Goal: Navigation & Orientation: Find specific page/section

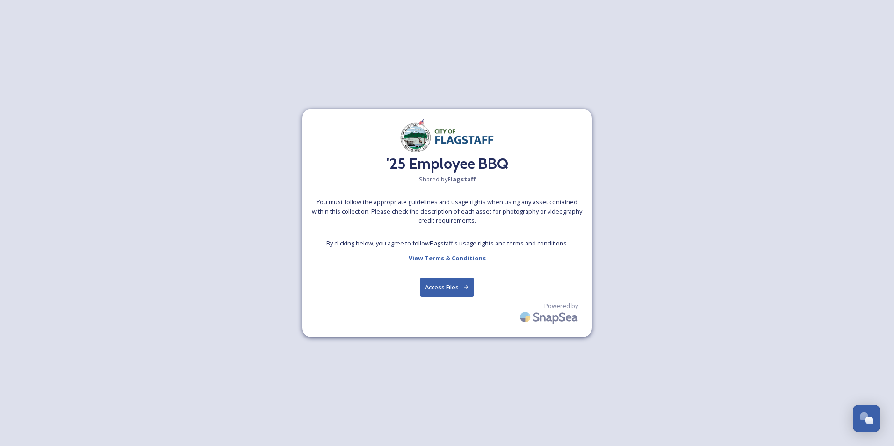
click at [449, 290] on button "Access Files" at bounding box center [447, 287] width 55 height 19
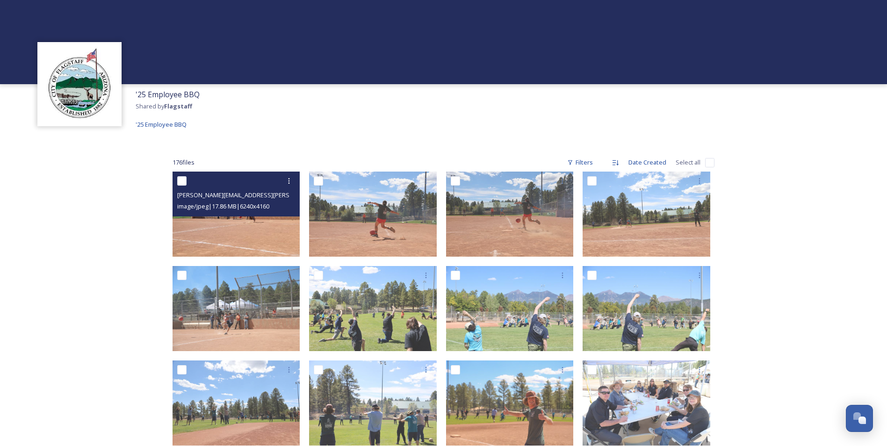
click at [274, 220] on img at bounding box center [237, 214] width 128 height 85
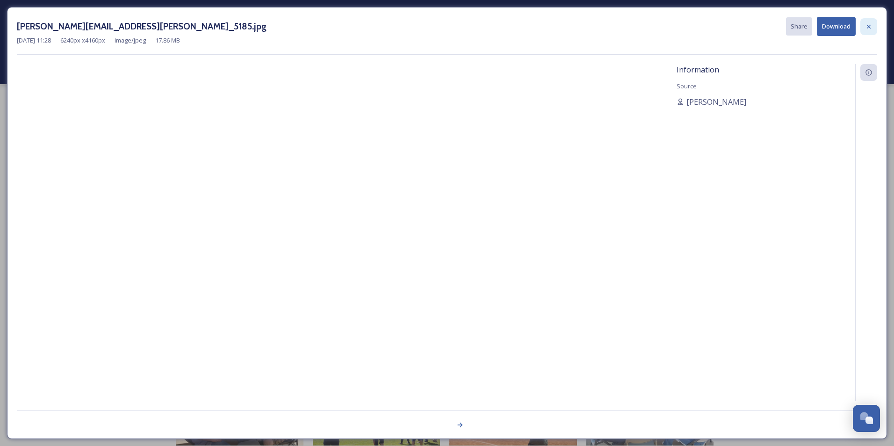
click at [870, 26] on icon at bounding box center [869, 26] width 4 height 4
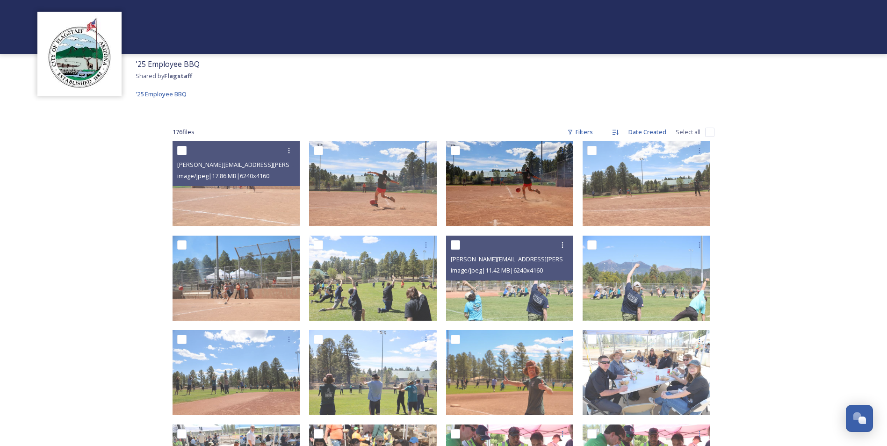
scroll to position [94, 0]
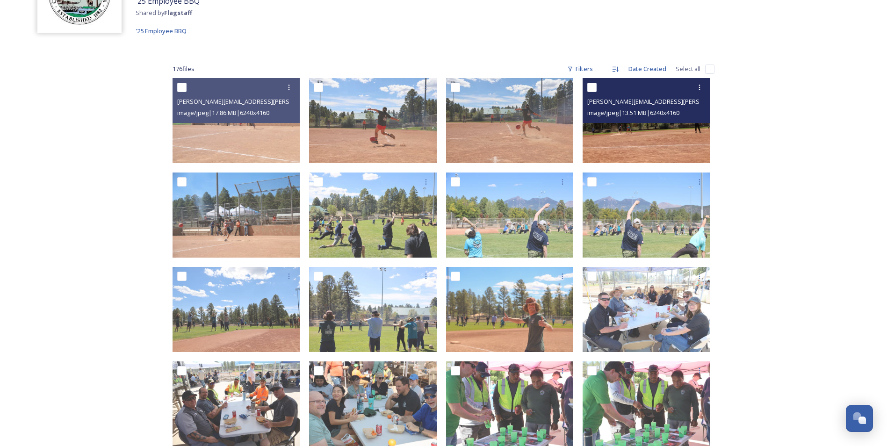
click at [650, 117] on span "image/jpeg | 13.51 MB | 6240 x 4160" at bounding box center [633, 112] width 92 height 8
click at [638, 130] on img at bounding box center [647, 120] width 128 height 85
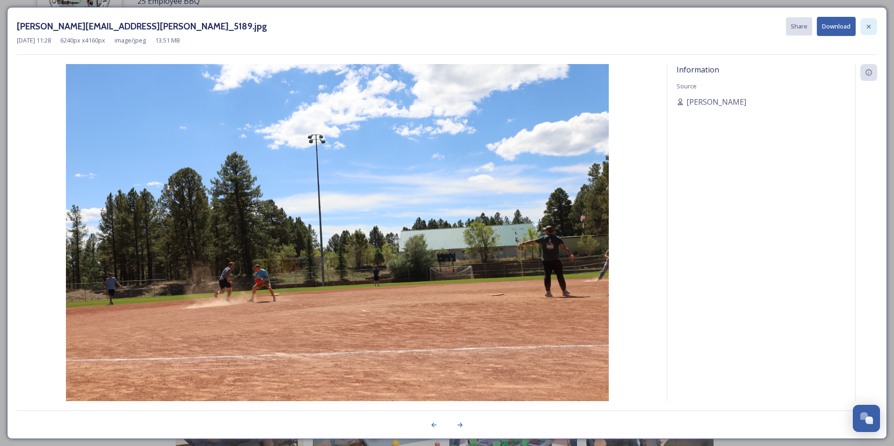
click at [867, 24] on icon at bounding box center [868, 26] width 7 height 7
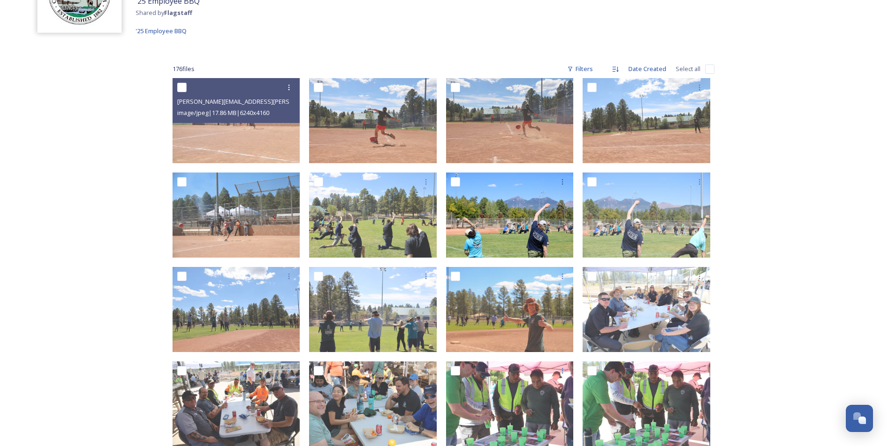
scroll to position [140, 0]
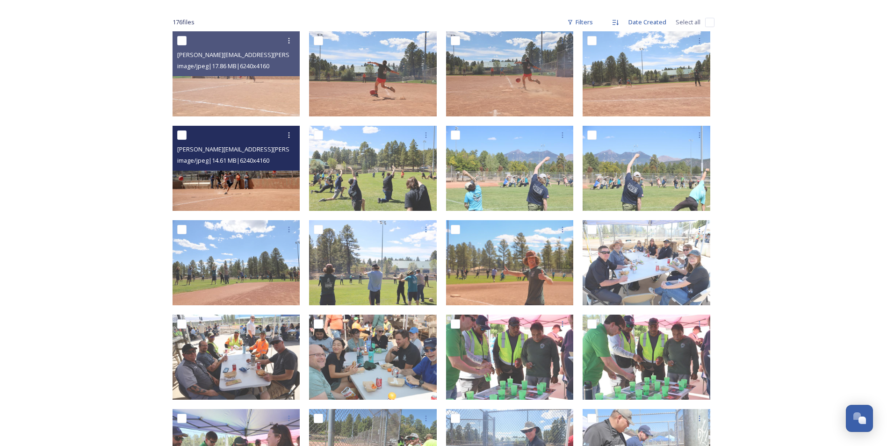
click at [270, 168] on div "[PERSON_NAME][EMAIL_ADDRESS][PERSON_NAME]_5181.jpg image/jpeg | 14.61 MB | 6240…" at bounding box center [237, 148] width 128 height 45
click at [263, 194] on img at bounding box center [237, 168] width 128 height 85
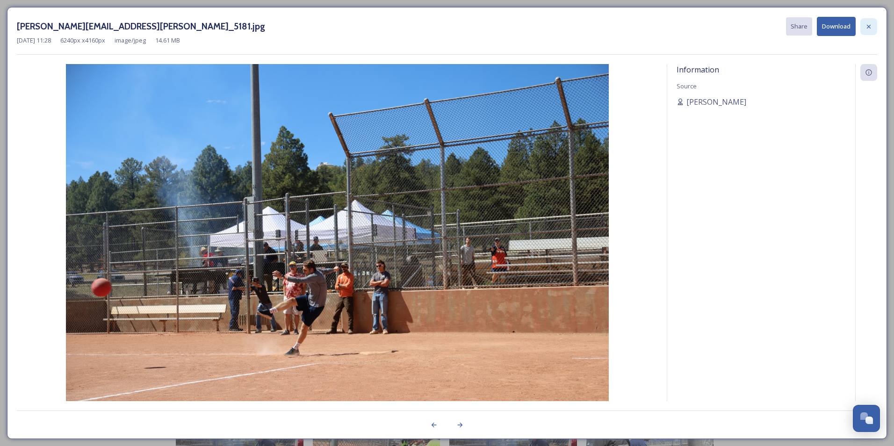
click at [868, 25] on icon at bounding box center [868, 26] width 7 height 7
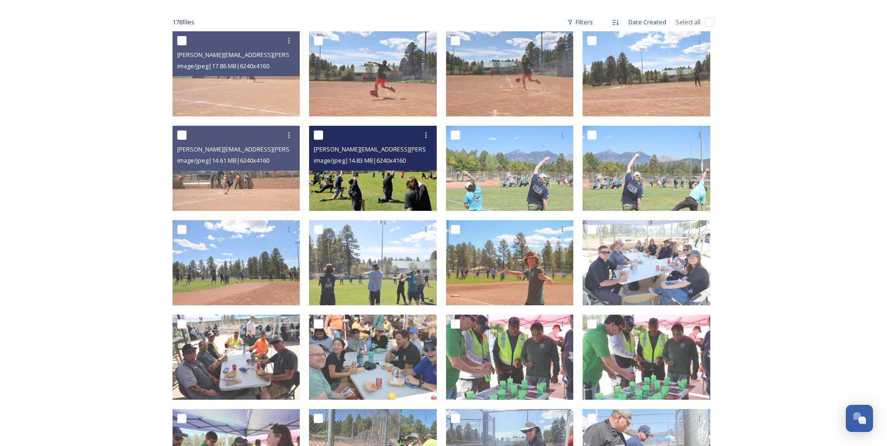
click at [381, 170] on div "[PERSON_NAME][EMAIL_ADDRESS][PERSON_NAME]_5166.jpg image/jpeg | 14.83 MB | 6240…" at bounding box center [373, 148] width 128 height 45
click at [386, 189] on img at bounding box center [373, 168] width 128 height 85
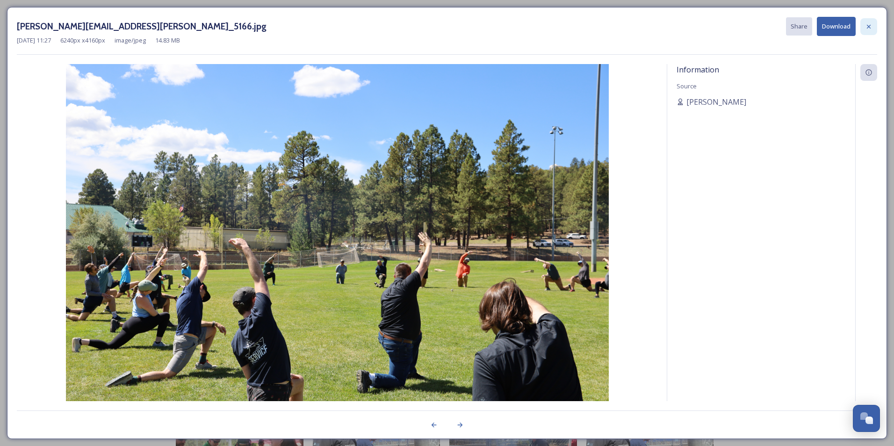
click at [867, 26] on icon at bounding box center [868, 26] width 7 height 7
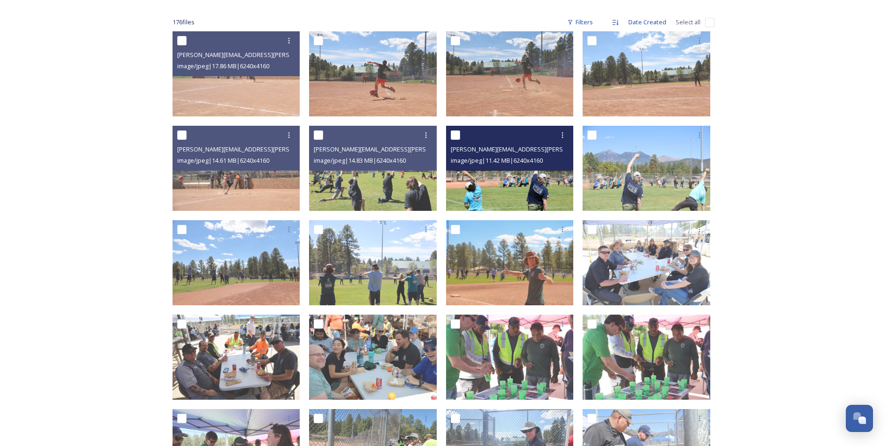
click at [498, 189] on img at bounding box center [510, 168] width 128 height 85
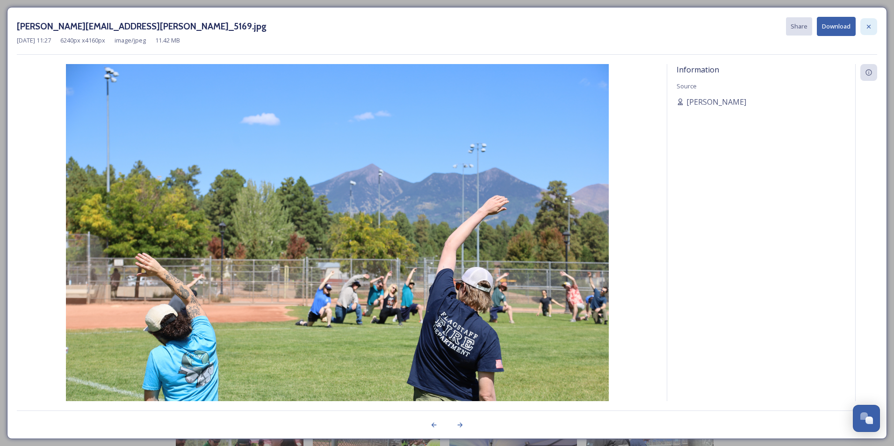
click at [871, 24] on icon at bounding box center [868, 26] width 7 height 7
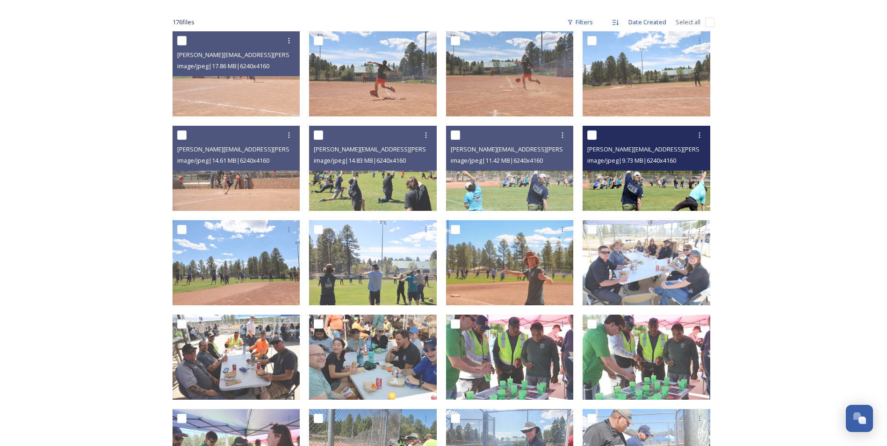
click at [643, 182] on img at bounding box center [647, 168] width 128 height 85
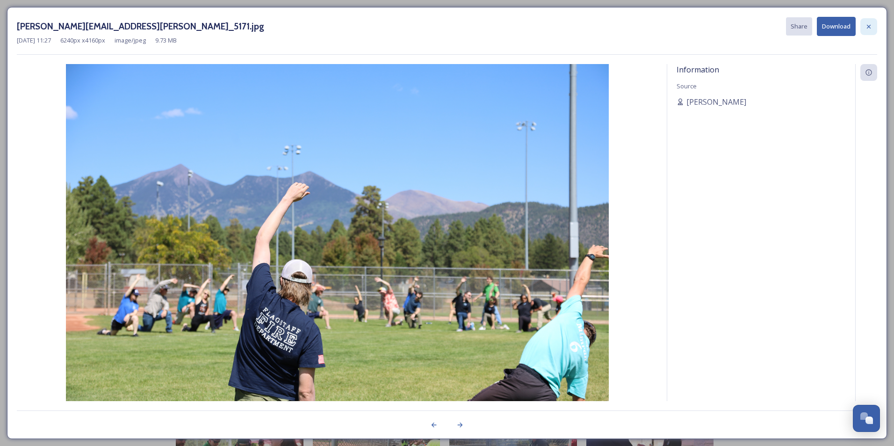
click at [866, 28] on icon at bounding box center [868, 26] width 7 height 7
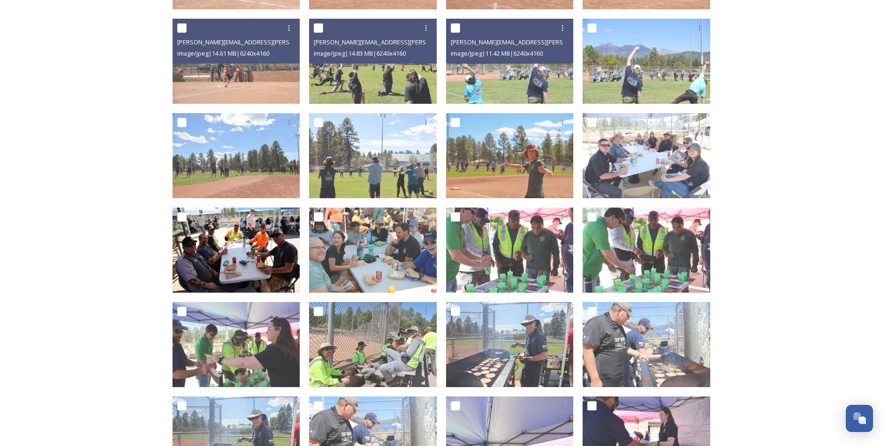
scroll to position [281, 0]
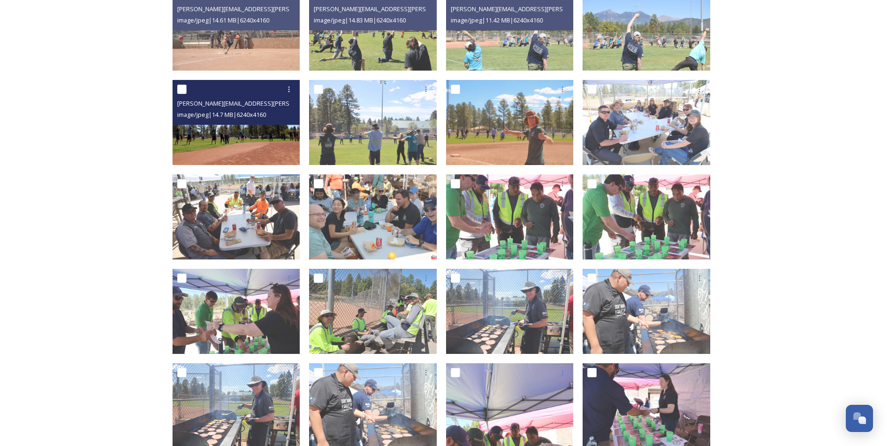
click at [226, 132] on img at bounding box center [237, 122] width 128 height 85
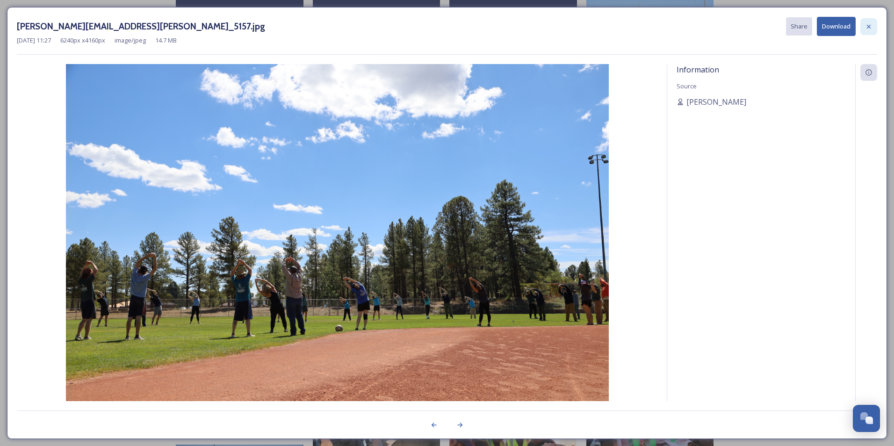
click at [871, 25] on icon at bounding box center [868, 26] width 7 height 7
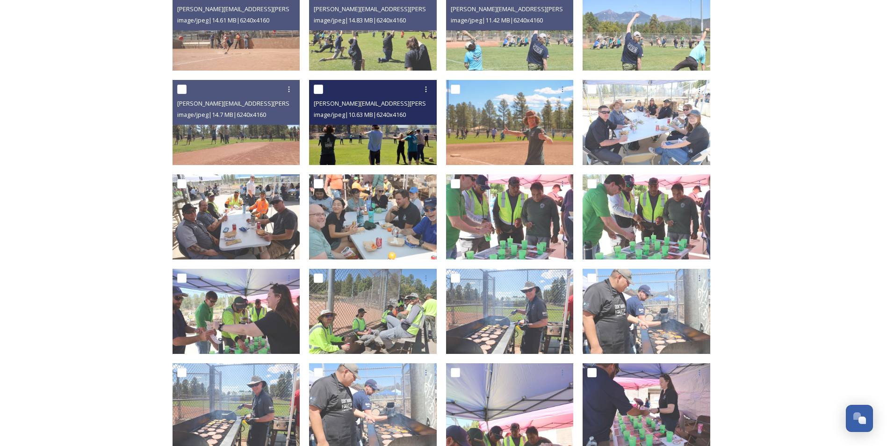
click at [397, 147] on img at bounding box center [373, 122] width 128 height 85
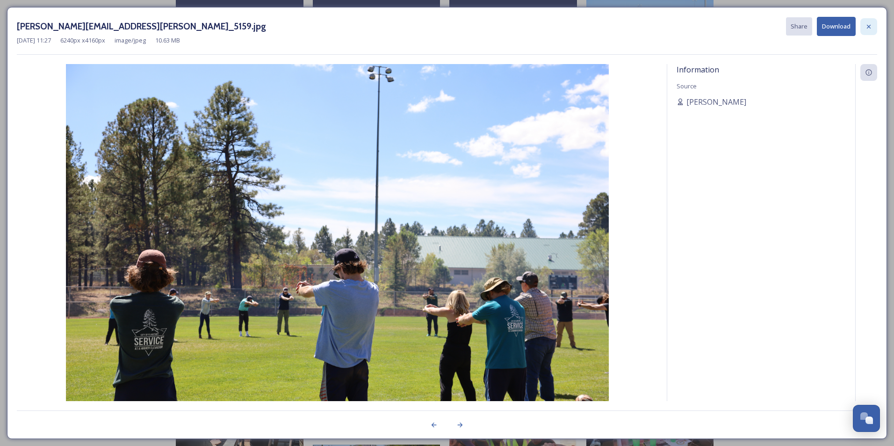
click at [869, 27] on icon at bounding box center [869, 26] width 4 height 4
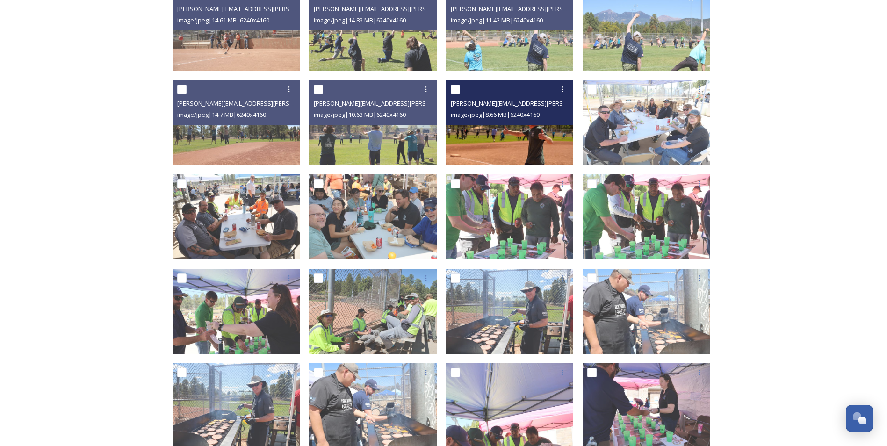
click at [549, 130] on img at bounding box center [510, 122] width 128 height 85
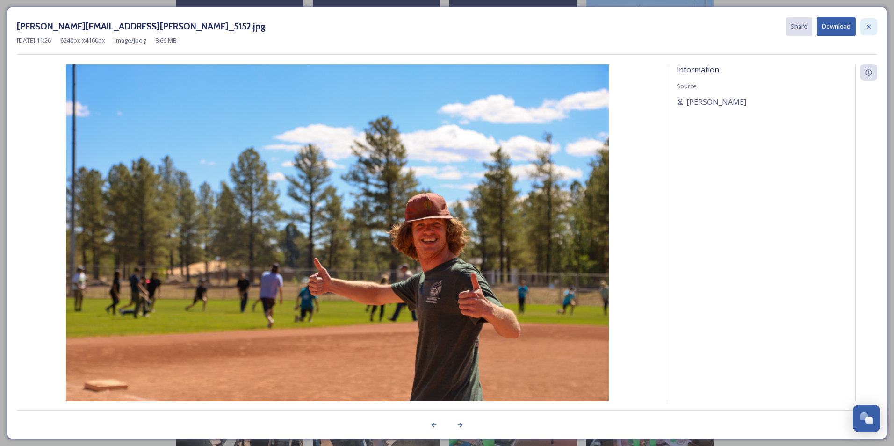
click at [869, 25] on icon at bounding box center [868, 26] width 7 height 7
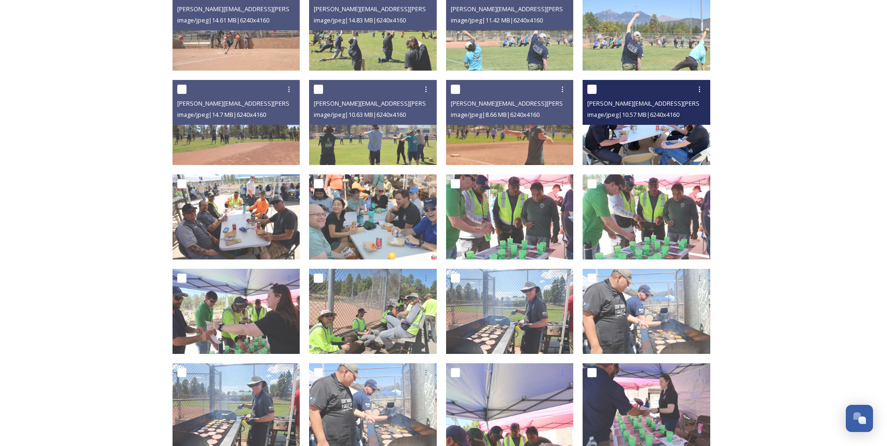
click at [677, 135] on img at bounding box center [647, 122] width 128 height 85
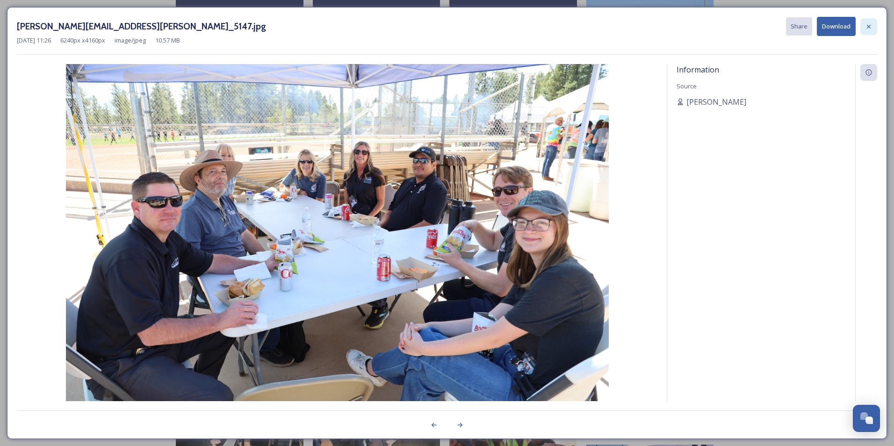
click at [865, 25] on div at bounding box center [868, 26] width 17 height 17
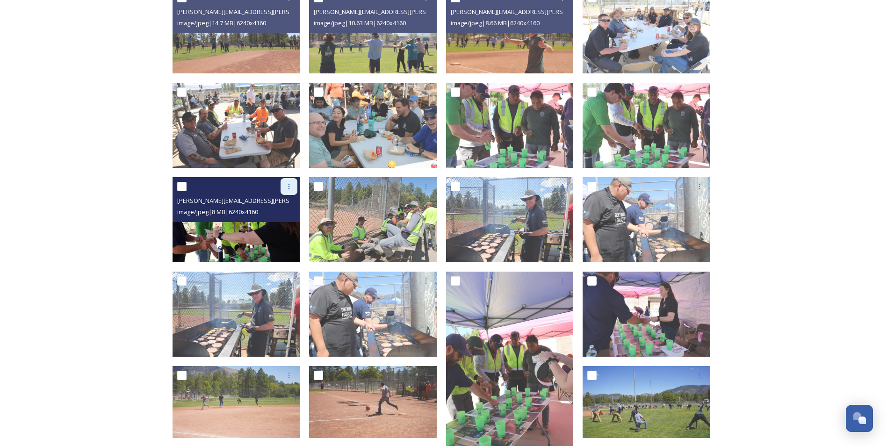
scroll to position [374, 0]
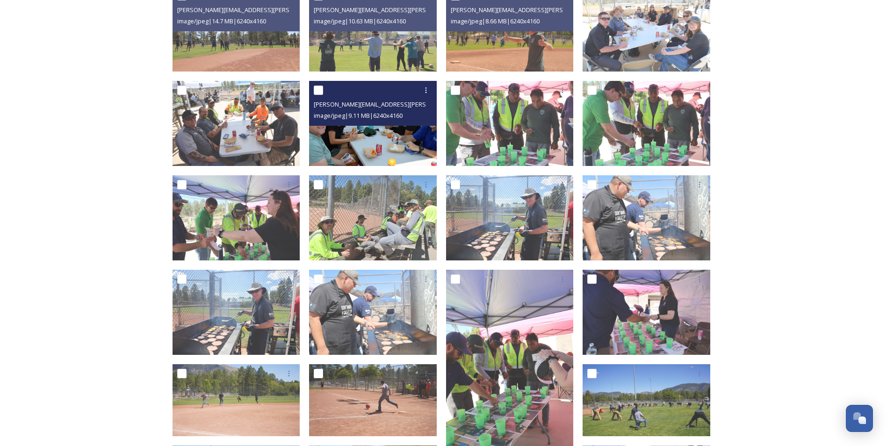
click at [378, 138] on img at bounding box center [373, 123] width 128 height 85
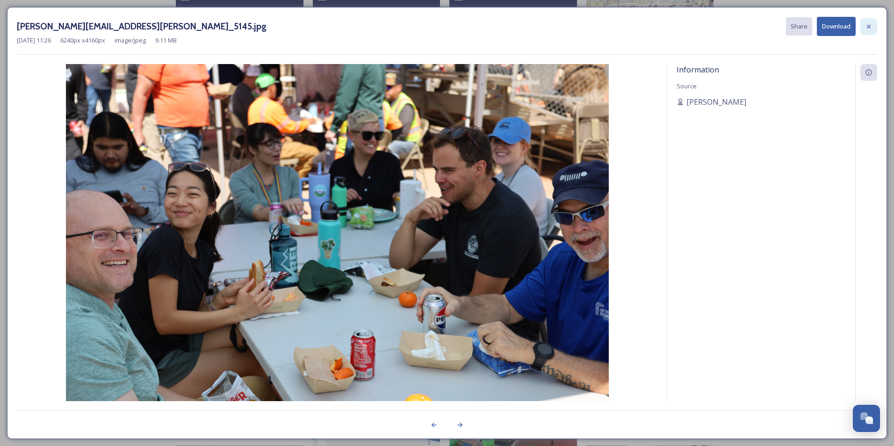
click at [869, 24] on icon at bounding box center [868, 26] width 7 height 7
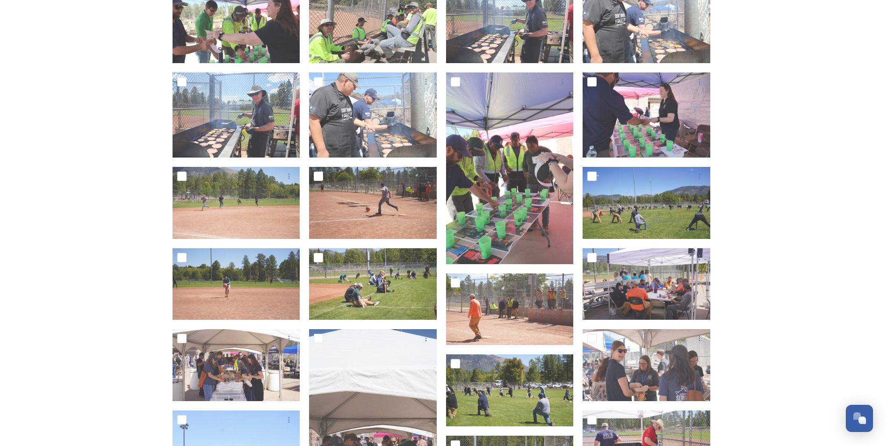
scroll to position [608, 0]
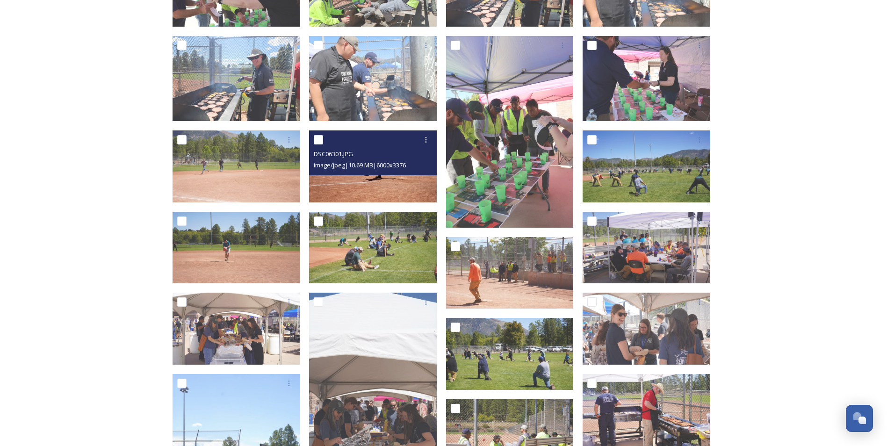
click at [395, 183] on img at bounding box center [373, 166] width 128 height 72
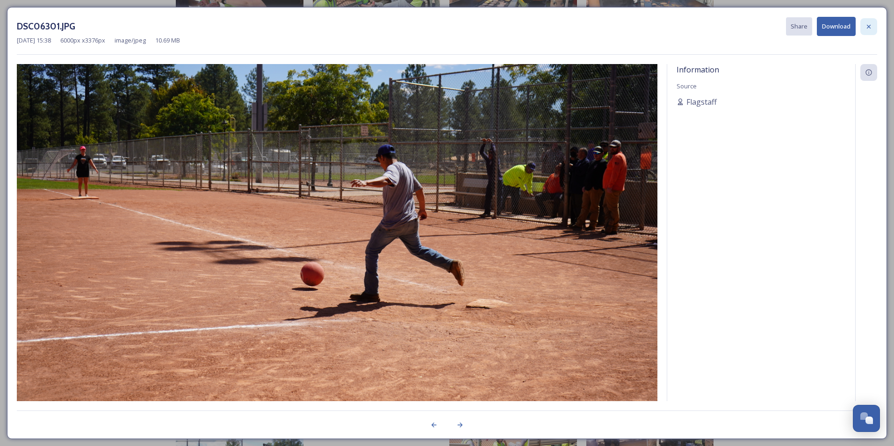
click at [871, 24] on icon at bounding box center [868, 26] width 7 height 7
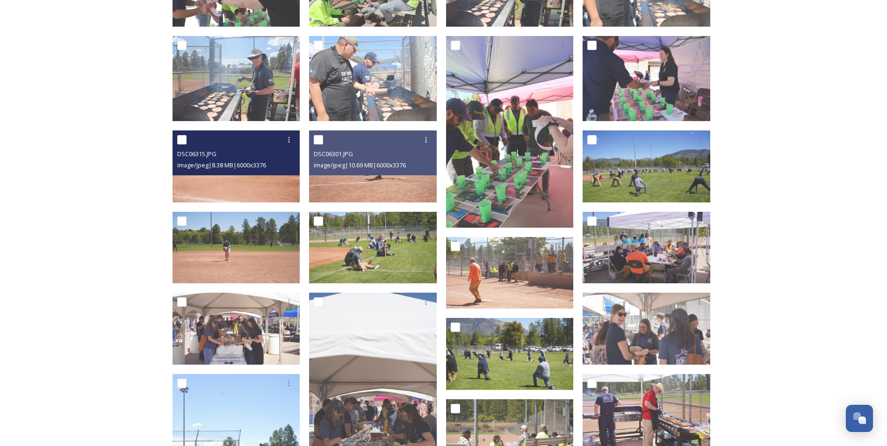
click at [260, 182] on img at bounding box center [237, 166] width 128 height 72
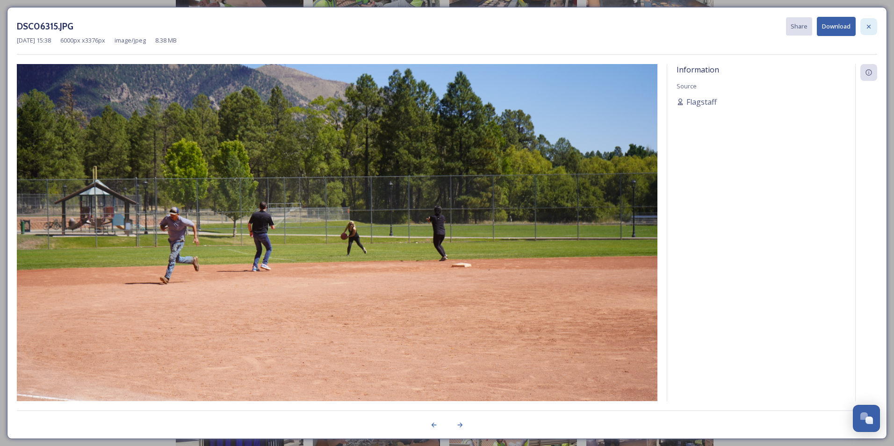
click at [866, 24] on icon at bounding box center [868, 26] width 7 height 7
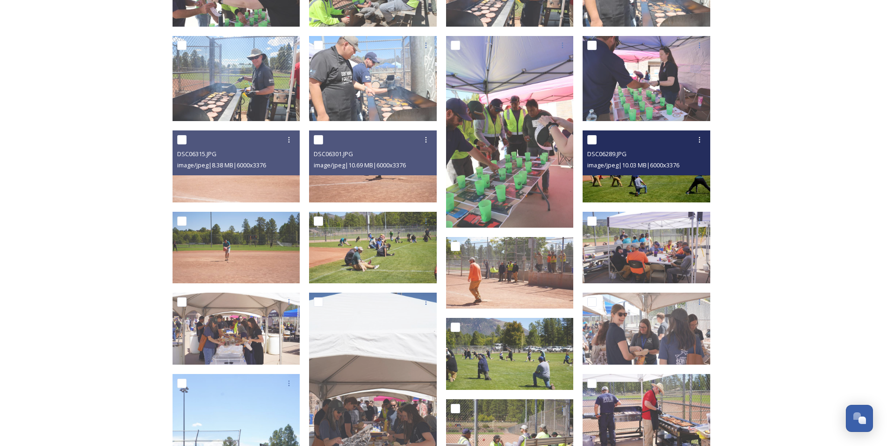
click at [665, 183] on img at bounding box center [647, 166] width 128 height 72
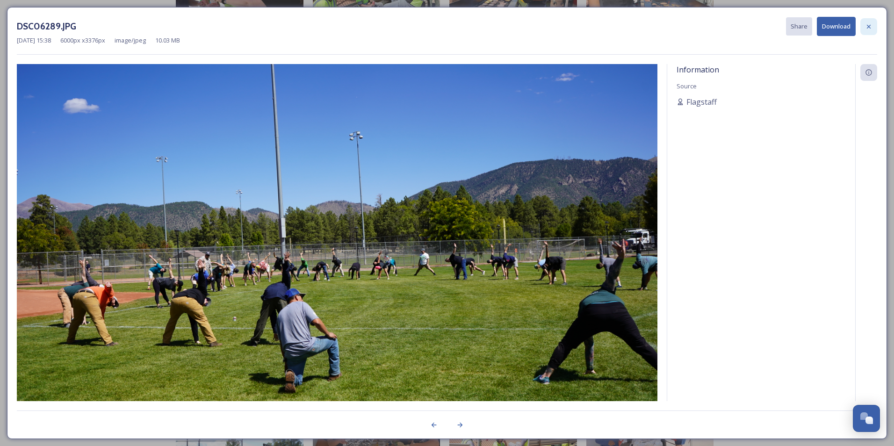
click at [868, 25] on icon at bounding box center [868, 26] width 7 height 7
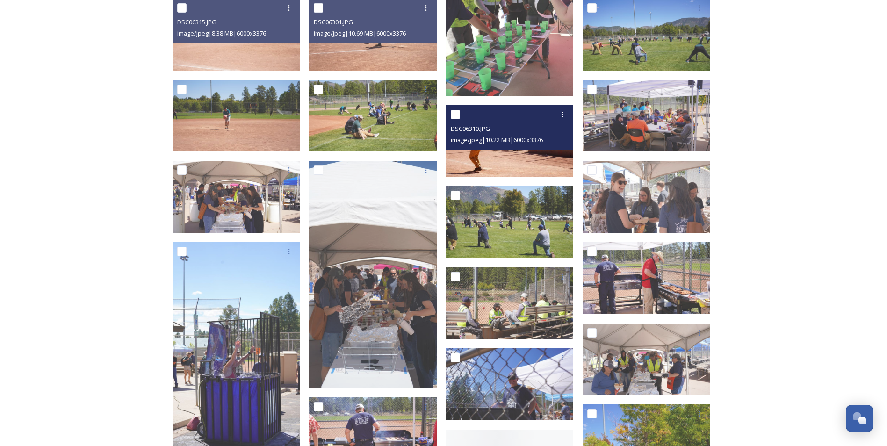
scroll to position [748, 0]
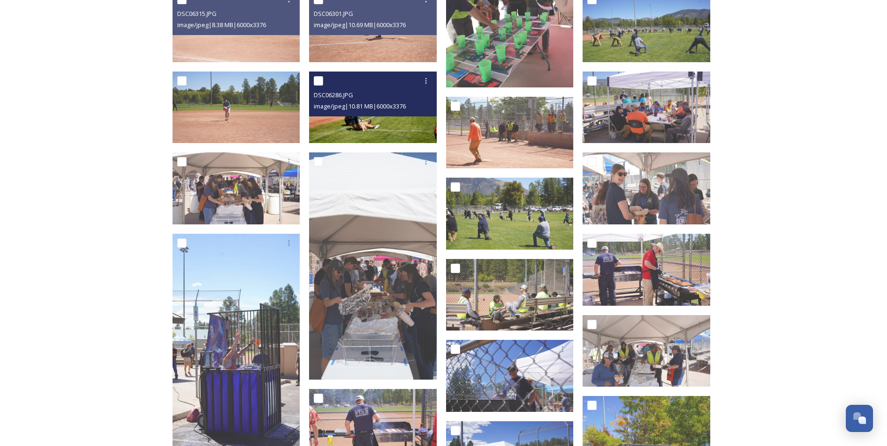
click at [405, 129] on img at bounding box center [373, 108] width 128 height 72
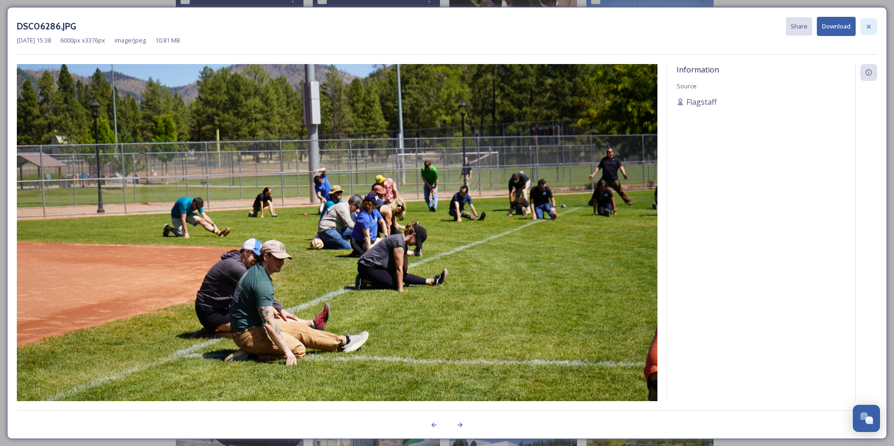
click at [868, 25] on icon at bounding box center [868, 26] width 7 height 7
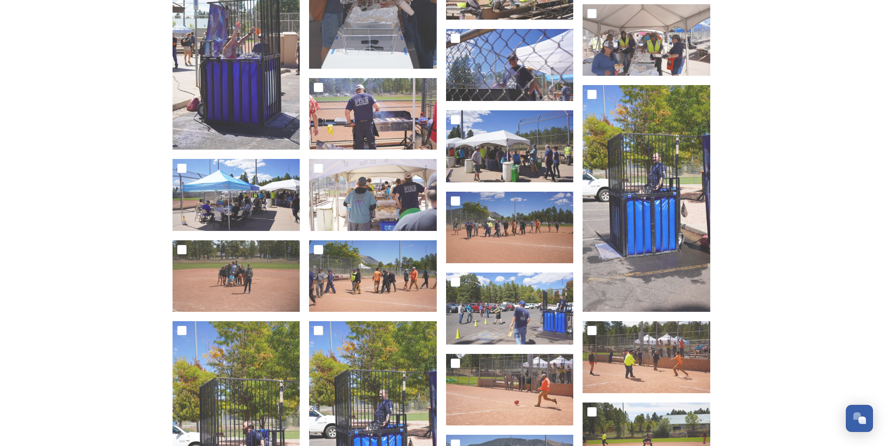
scroll to position [1122, 0]
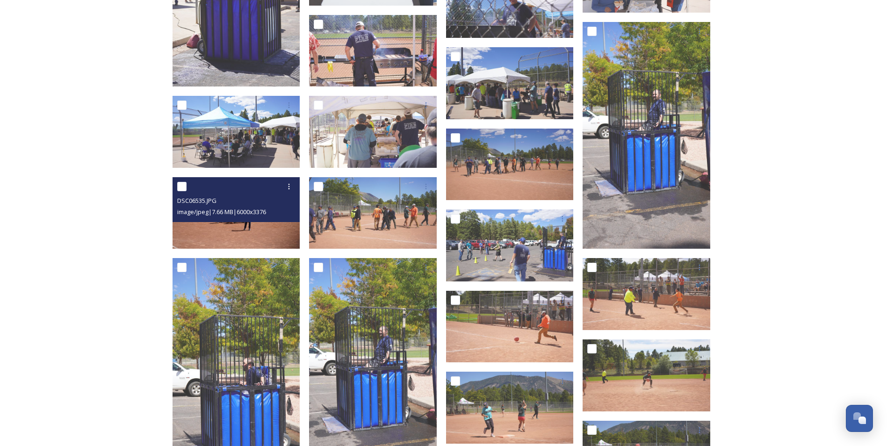
click at [244, 231] on img at bounding box center [237, 213] width 128 height 72
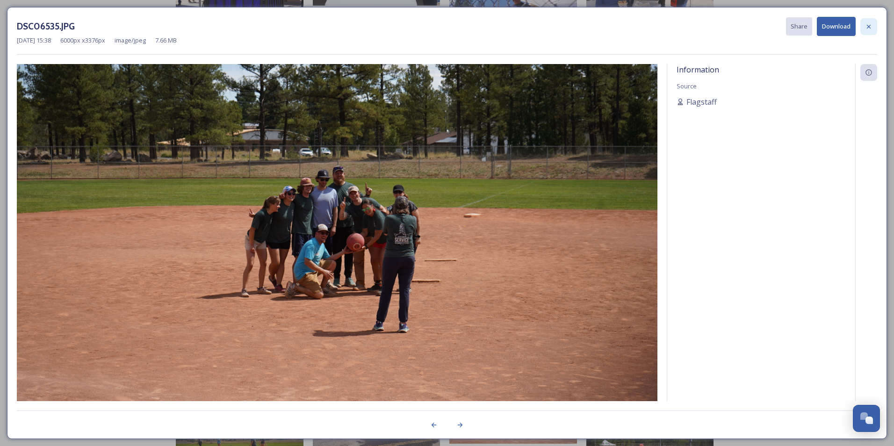
click at [869, 25] on icon at bounding box center [868, 26] width 7 height 7
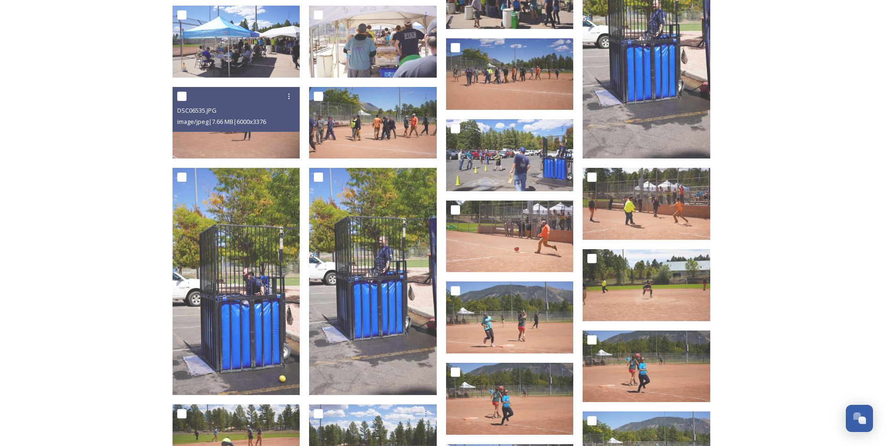
scroll to position [1216, 0]
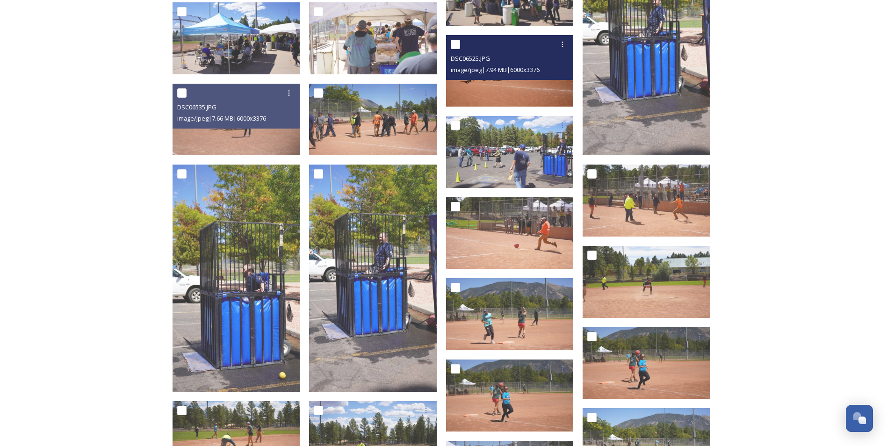
click at [530, 82] on img at bounding box center [510, 71] width 128 height 72
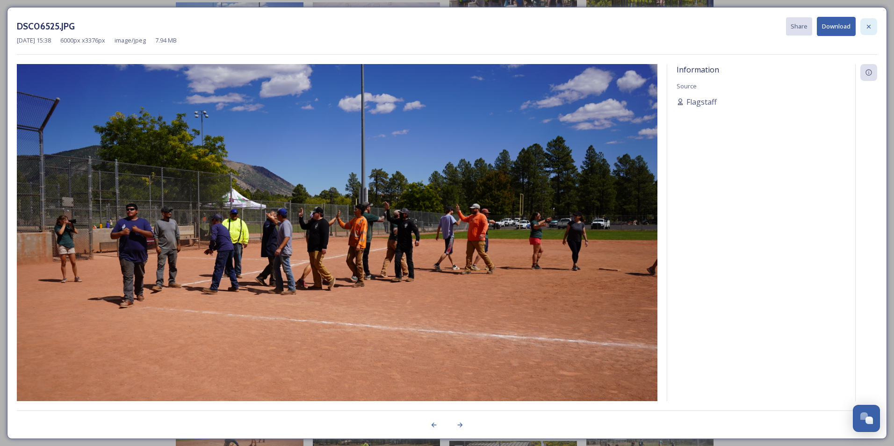
click at [872, 30] on icon at bounding box center [868, 26] width 7 height 7
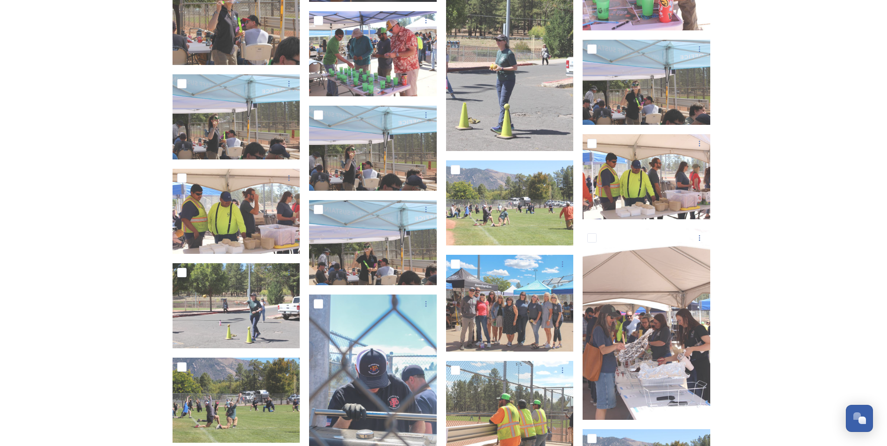
scroll to position [3507, 0]
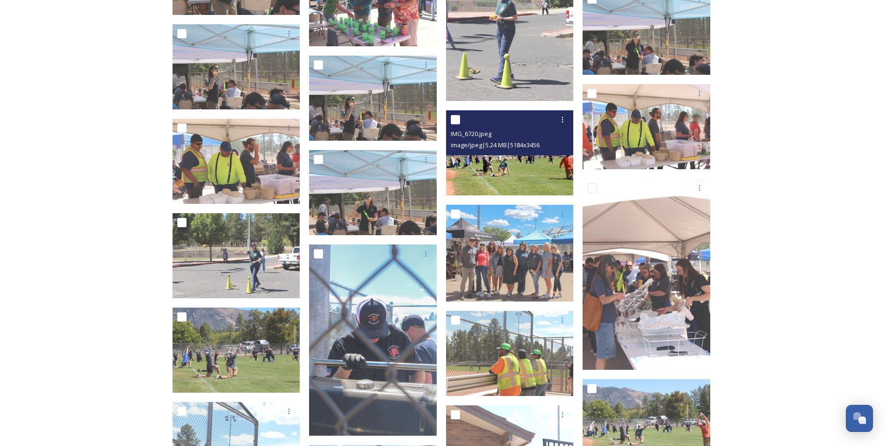
click at [529, 183] on img at bounding box center [510, 152] width 128 height 85
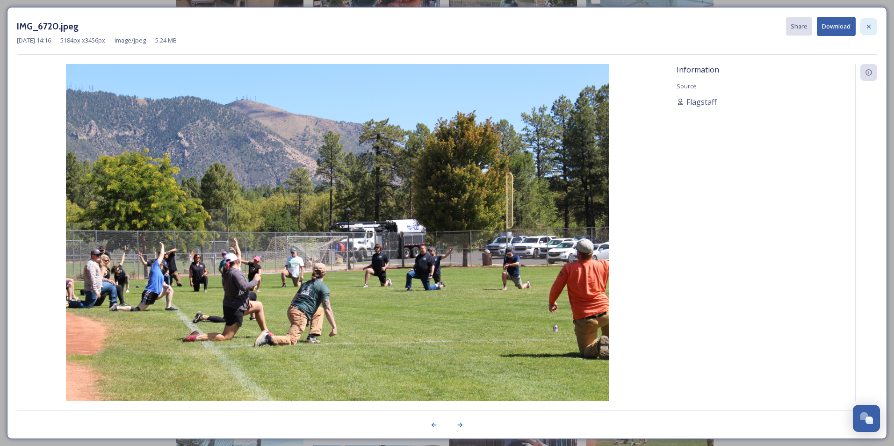
click at [869, 28] on icon at bounding box center [868, 26] width 7 height 7
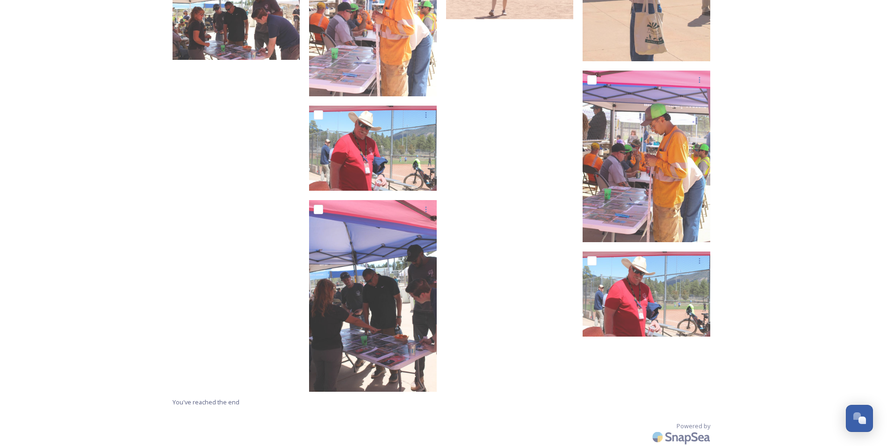
scroll to position [5809, 0]
